Goal: Ask a question

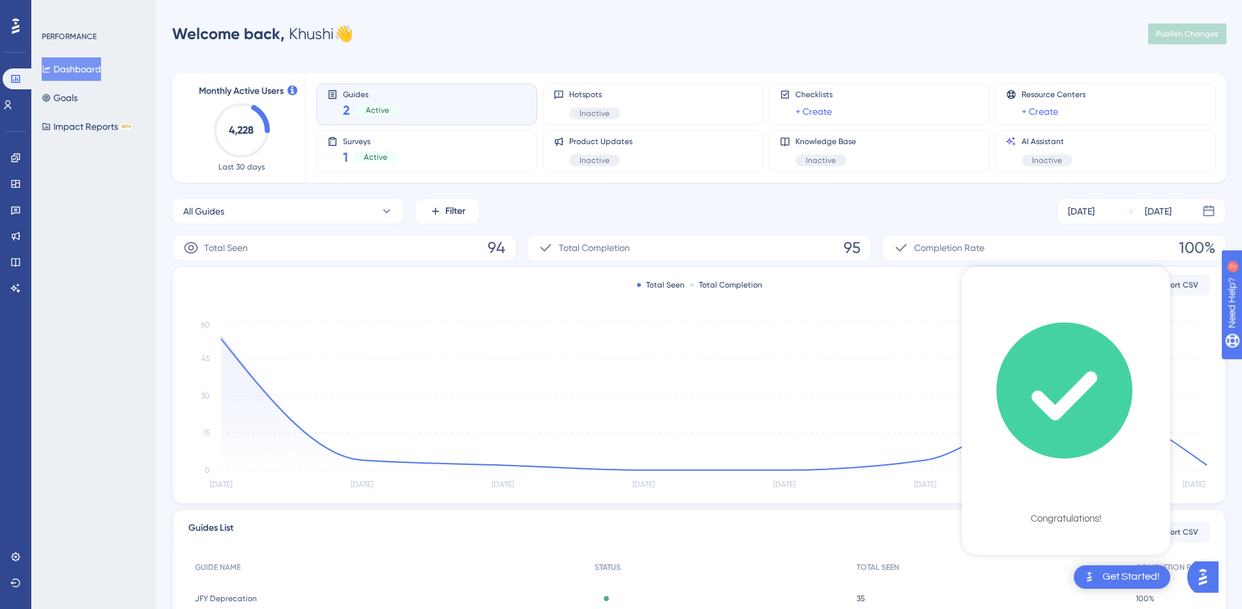
click at [1203, 573] on img "Open AI Assistant Launcher" at bounding box center [1202, 576] width 23 height 23
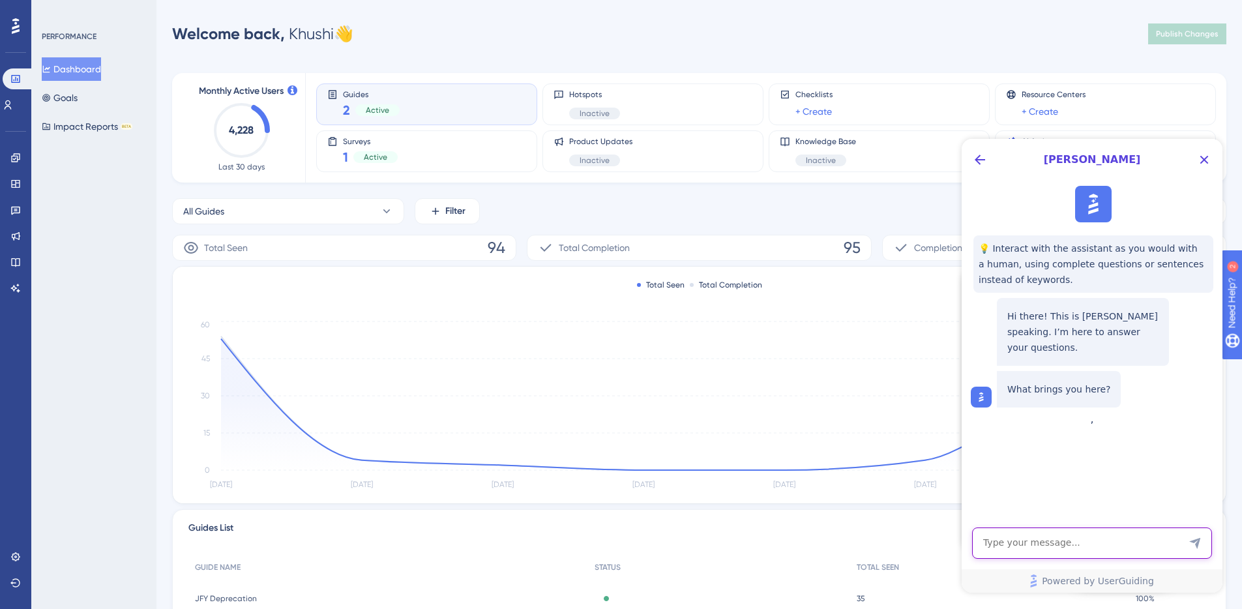
click at [1081, 540] on textarea "AI Assistant Text Input" at bounding box center [1092, 543] width 240 height 31
type textarea "d"
type textarea "is it possible to track page views"
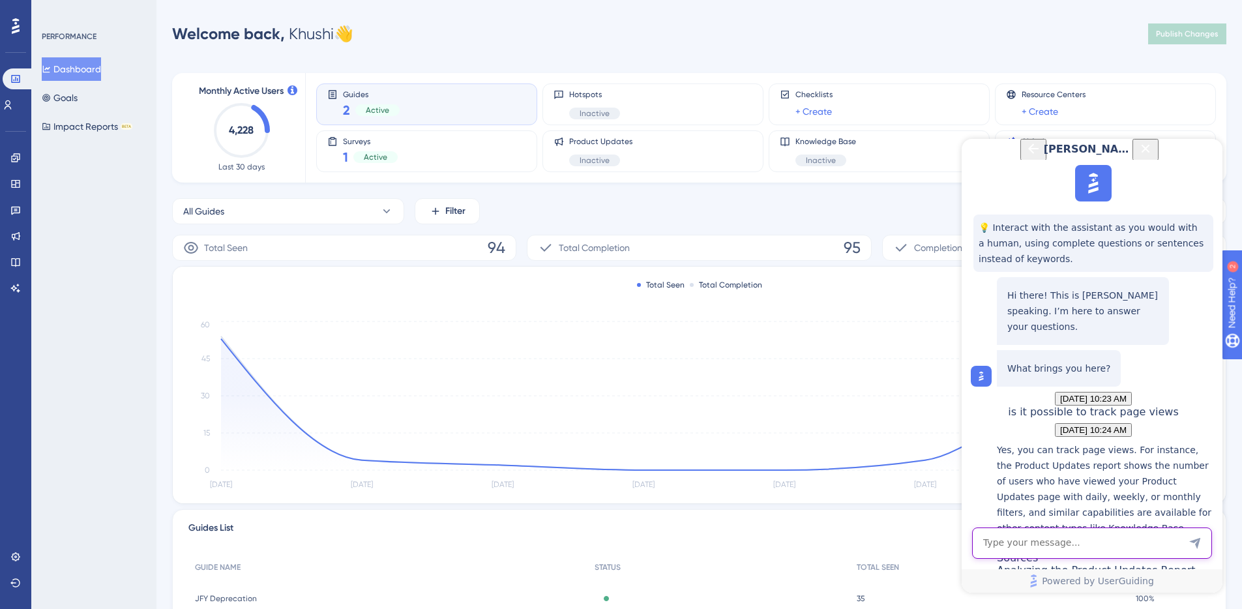
click at [1014, 533] on textarea "AI Assistant Text Input" at bounding box center [1092, 543] width 240 height 31
type textarea "no page in my app"
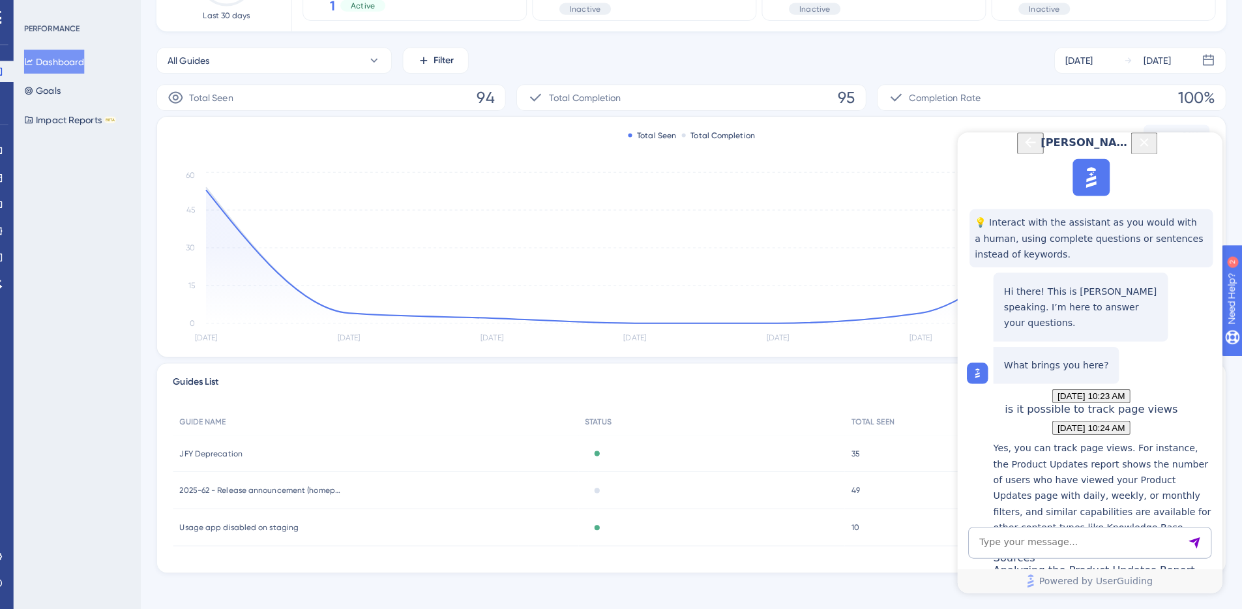
scroll to position [147, 0]
